Goal: Obtain resource: Obtain resource

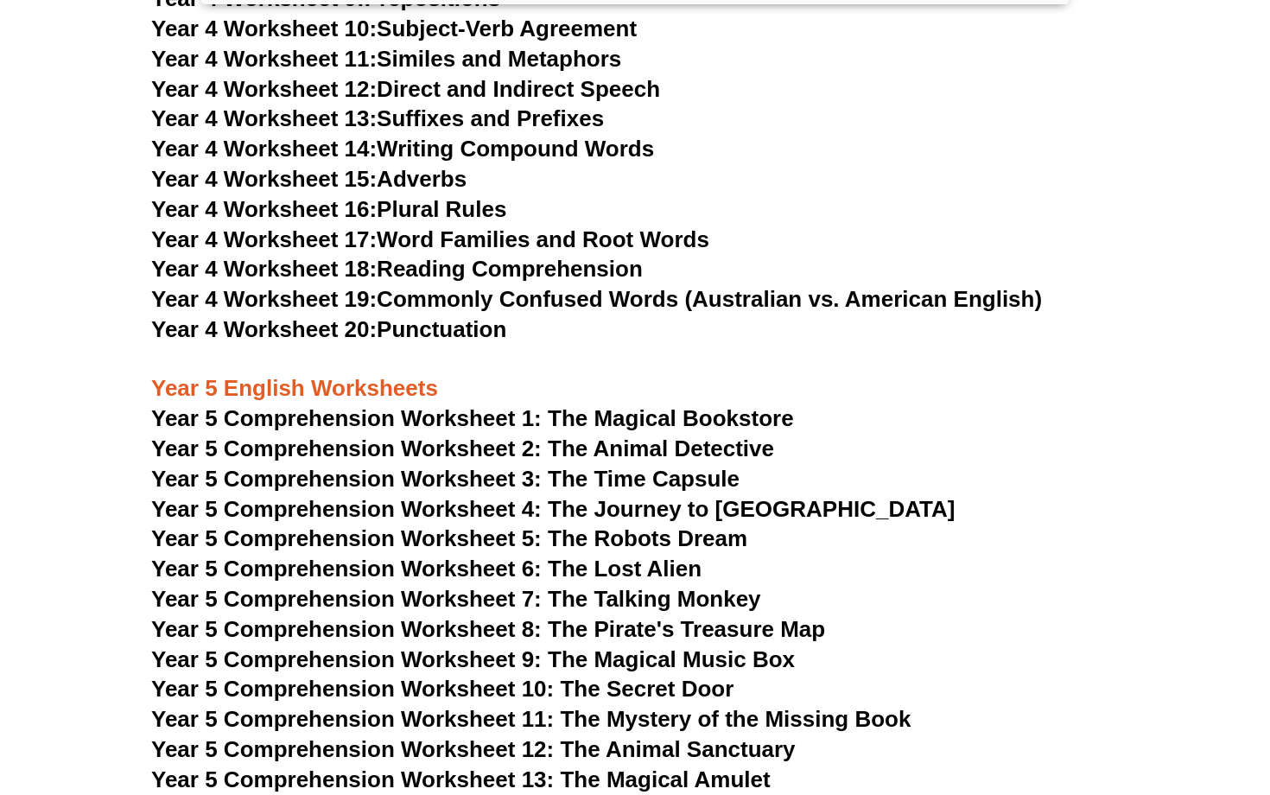
scroll to position [2034, 0]
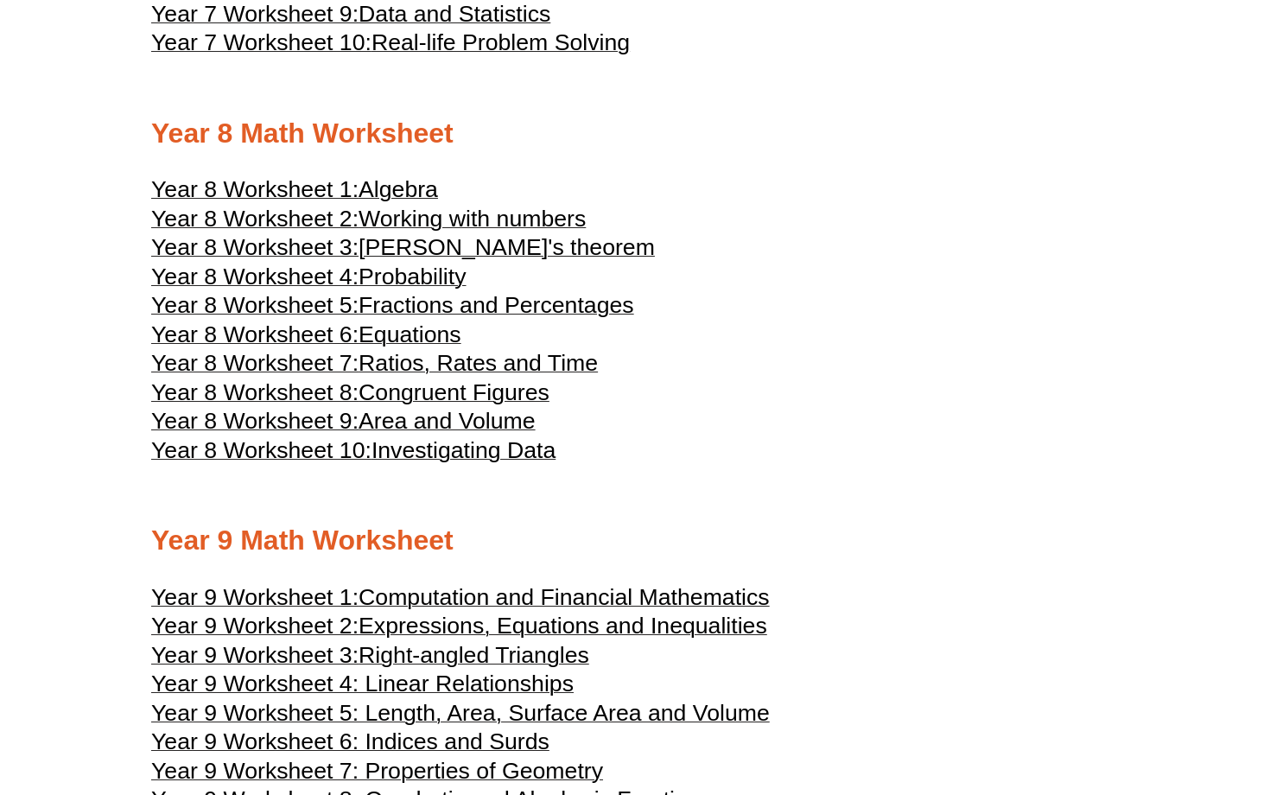
scroll to position [4500, 0]
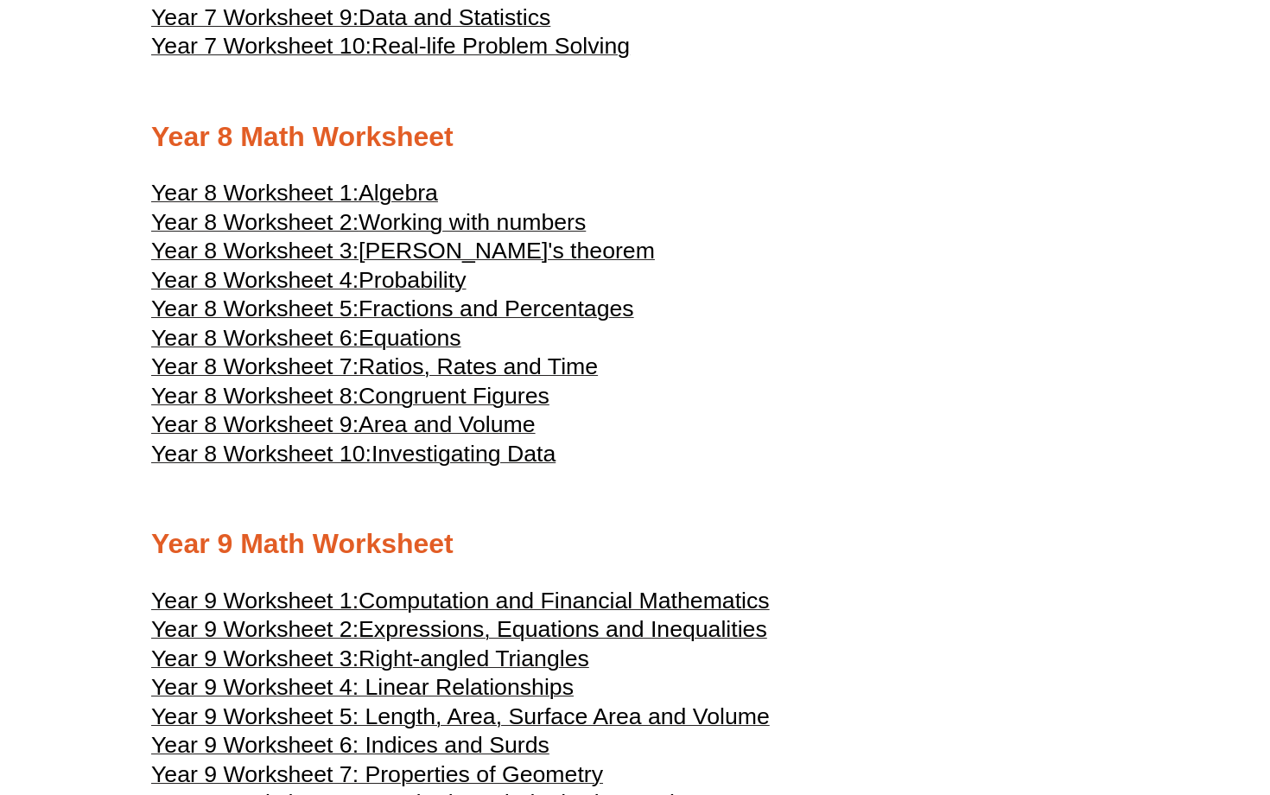
click at [395, 180] on span "Algebra" at bounding box center [398, 193] width 79 height 26
click at [441, 383] on span "Congruent Figures" at bounding box center [454, 396] width 191 height 26
click at [464, 441] on span "Investigating Data" at bounding box center [463, 454] width 184 height 26
click at [453, 411] on span "Area and Volume" at bounding box center [447, 424] width 177 height 26
click at [410, 325] on span "Equations" at bounding box center [410, 338] width 103 height 26
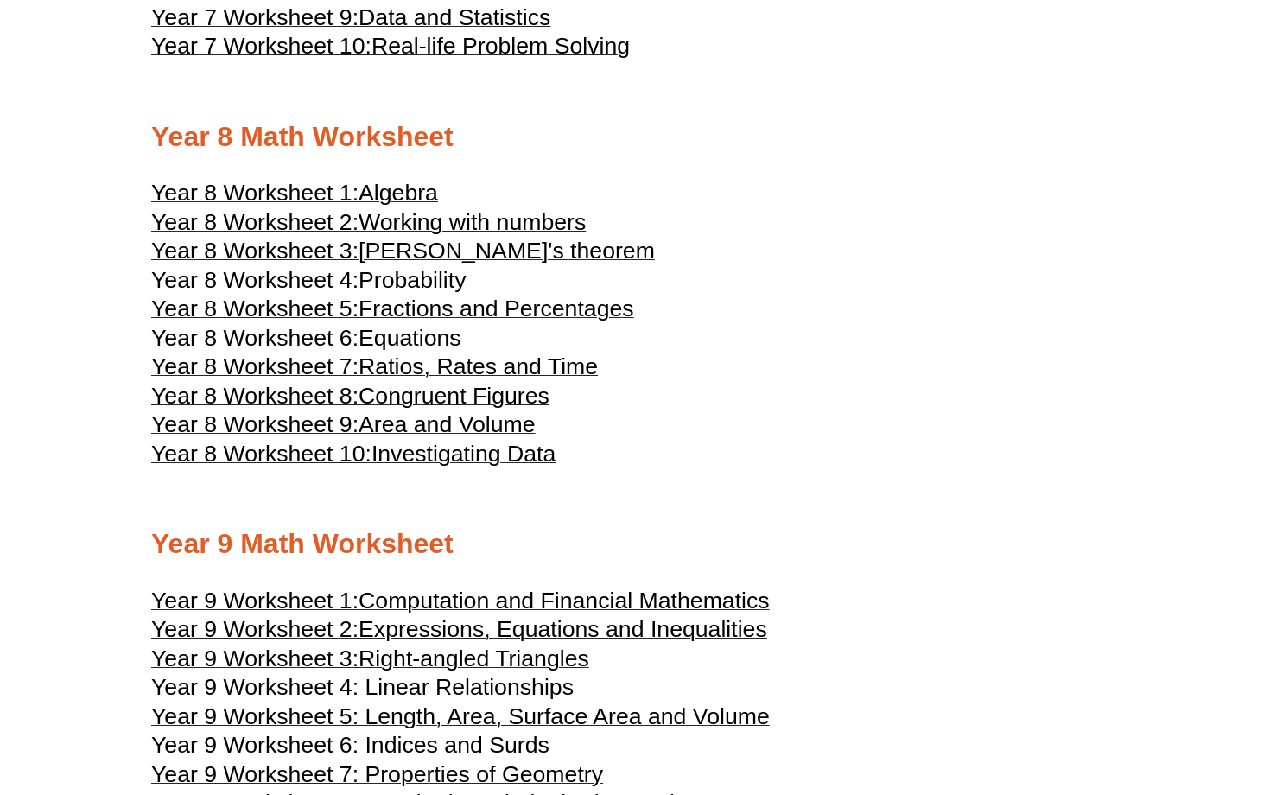
click at [401, 295] on span "Fractions and Percentages" at bounding box center [497, 308] width 276 height 26
click at [458, 238] on span "[PERSON_NAME]'s theorem" at bounding box center [507, 251] width 296 height 26
click at [421, 209] on span "Working with numbers" at bounding box center [472, 222] width 227 height 26
click at [691, 616] on span "Expressions, Equations and Inequalities" at bounding box center [563, 629] width 409 height 26
click at [486, 674] on span "Year 9 Worksheet 4: Linear Relationships" at bounding box center [362, 687] width 422 height 26
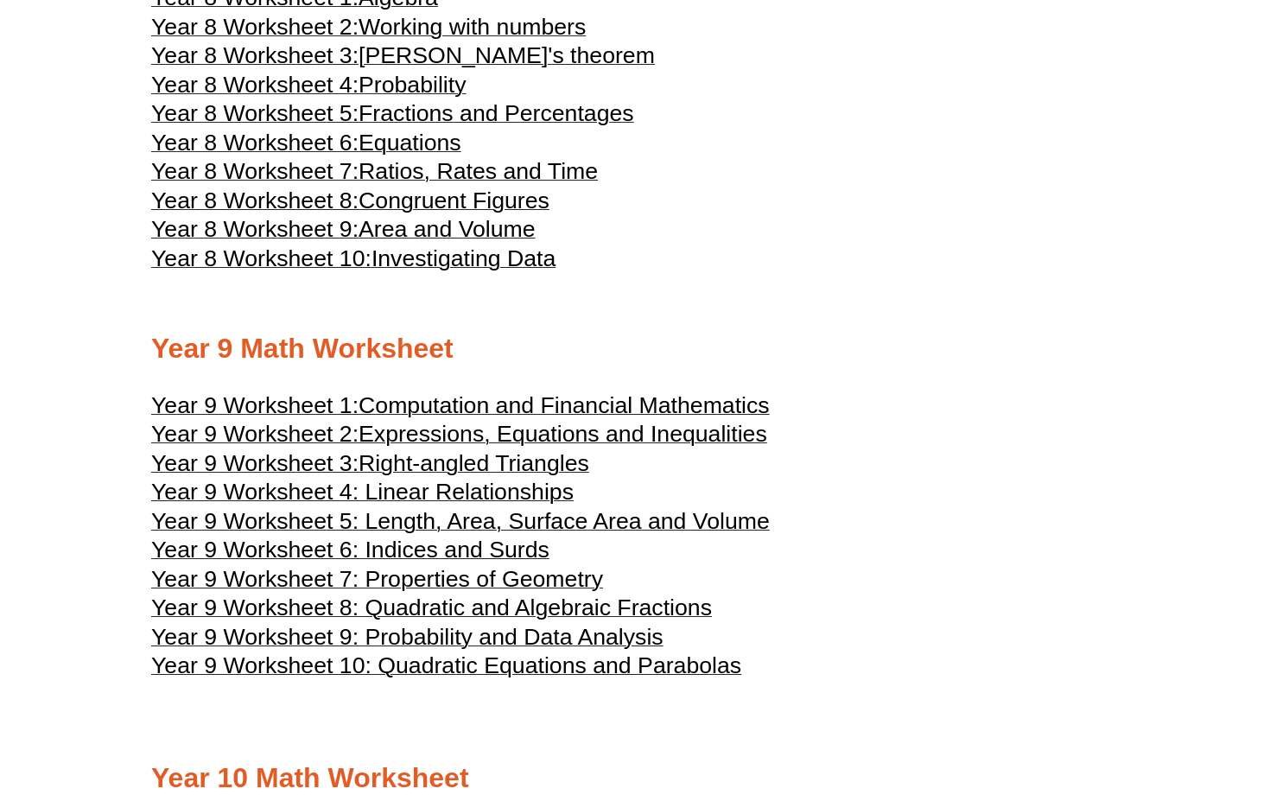
scroll to position [4695, 0]
click at [446, 508] on span "Year 9 Worksheet 5: Length, Area, Surface Area and Volume" at bounding box center [460, 521] width 619 height 26
